Goal: Information Seeking & Learning: Learn about a topic

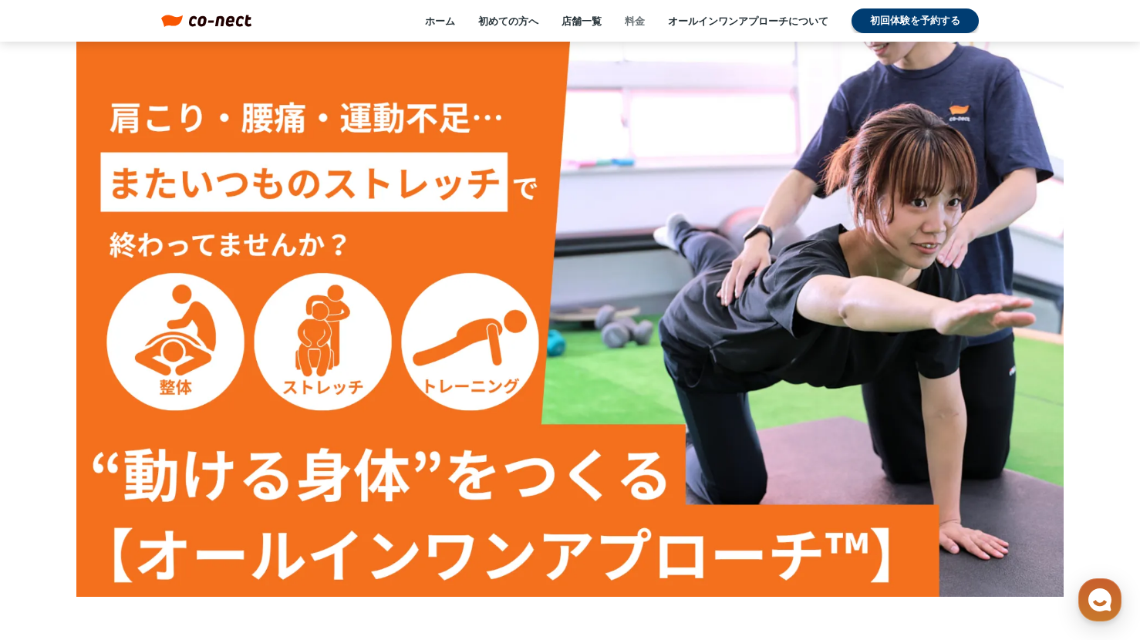
click at [624, 19] on div "ホーム 初めての方へ 店舗一覧 料金 オールインワンアプローチについて 初回体験を予約する" at bounding box center [614, 20] width 727 height 25
click at [627, 19] on link "料金" at bounding box center [635, 21] width 20 height 14
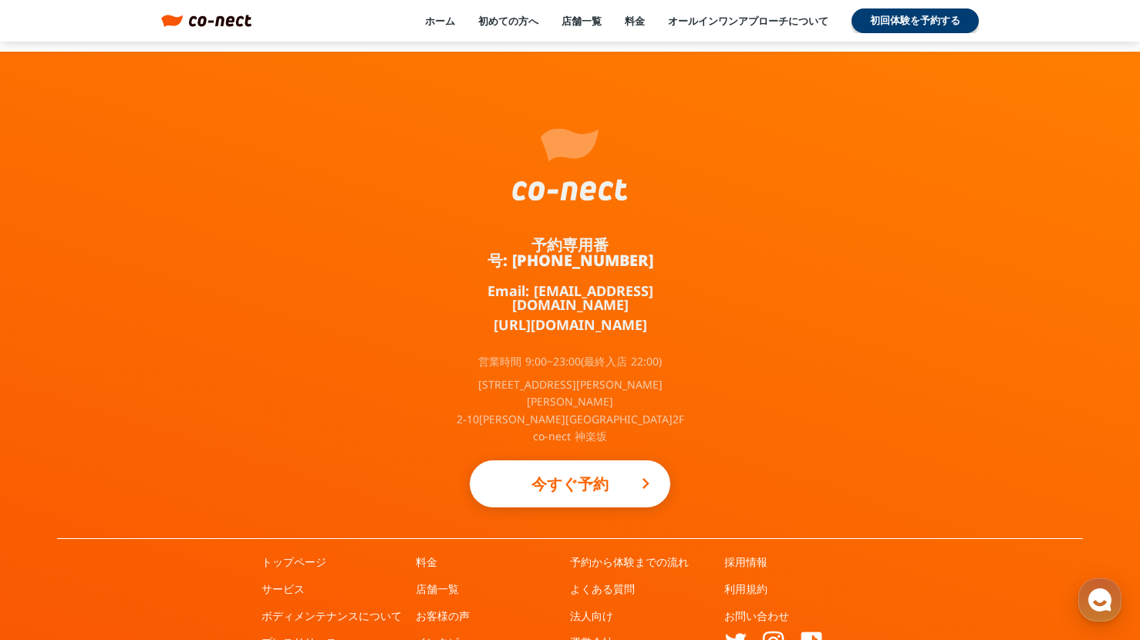
scroll to position [2491, 0]
